Goal: Information Seeking & Learning: Learn about a topic

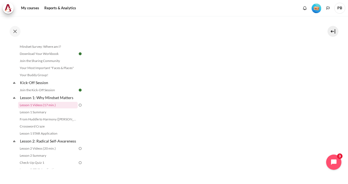
scroll to position [233, 0]
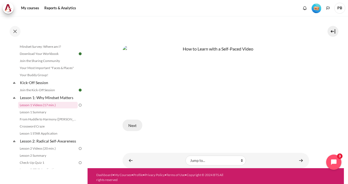
click at [127, 125] on button "Next" at bounding box center [133, 125] width 20 height 11
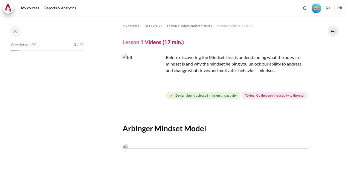
click at [147, 66] on img "Content" at bounding box center [143, 74] width 41 height 41
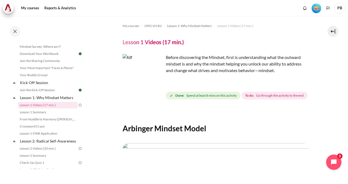
click at [156, 85] on img "Content" at bounding box center [143, 74] width 41 height 41
click at [129, 66] on img "Content" at bounding box center [143, 74] width 41 height 41
click at [159, 85] on img "Content" at bounding box center [143, 74] width 41 height 41
click at [256, 98] on span "Go through the activity to the end" at bounding box center [280, 95] width 48 height 5
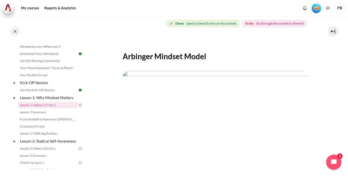
scroll to position [150, 0]
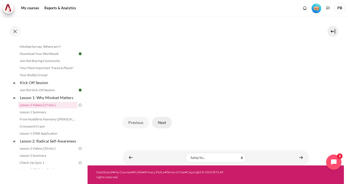
click at [162, 120] on button "Next" at bounding box center [162, 122] width 20 height 11
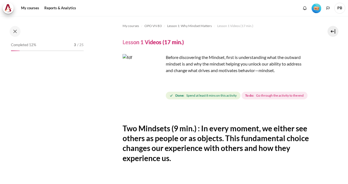
click at [158, 83] on img "Content" at bounding box center [143, 74] width 41 height 41
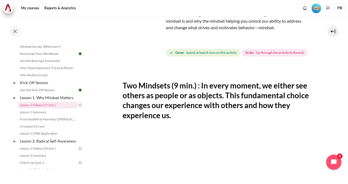
scroll to position [137, 0]
